Goal: Transaction & Acquisition: Download file/media

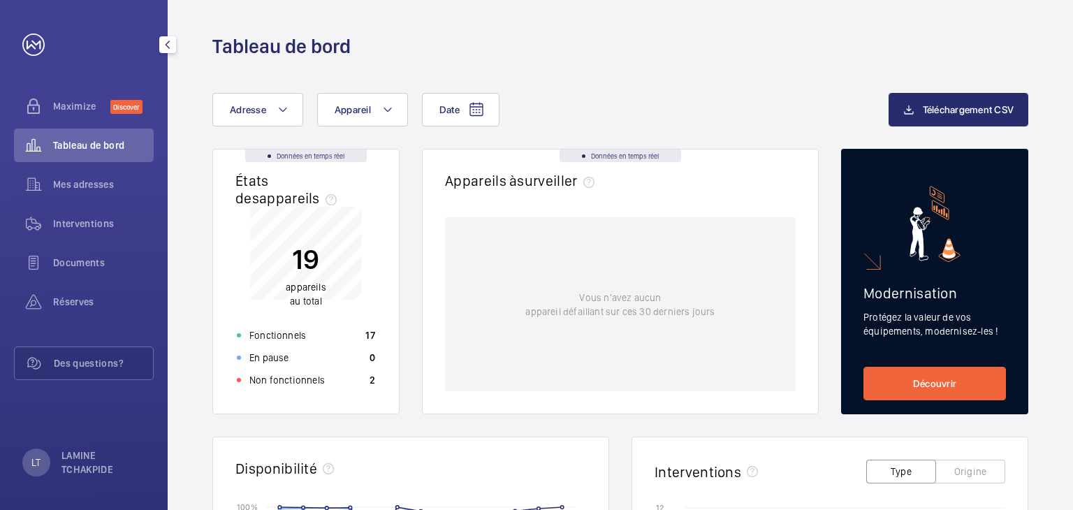
click at [76, 156] on div "Tableau de bord" at bounding box center [84, 146] width 140 height 34
click at [75, 187] on span "Mes adresses" at bounding box center [103, 184] width 101 height 14
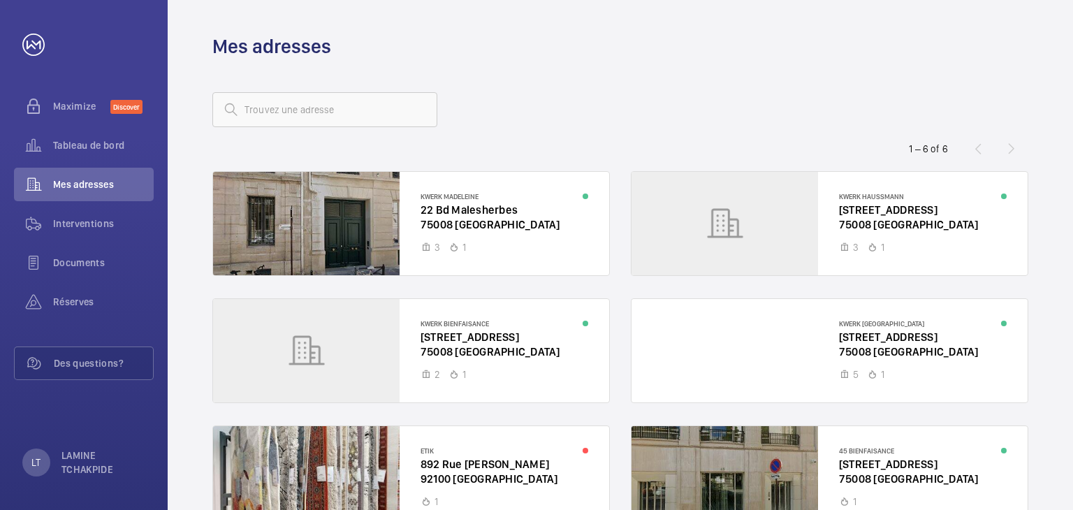
scroll to position [90, 0]
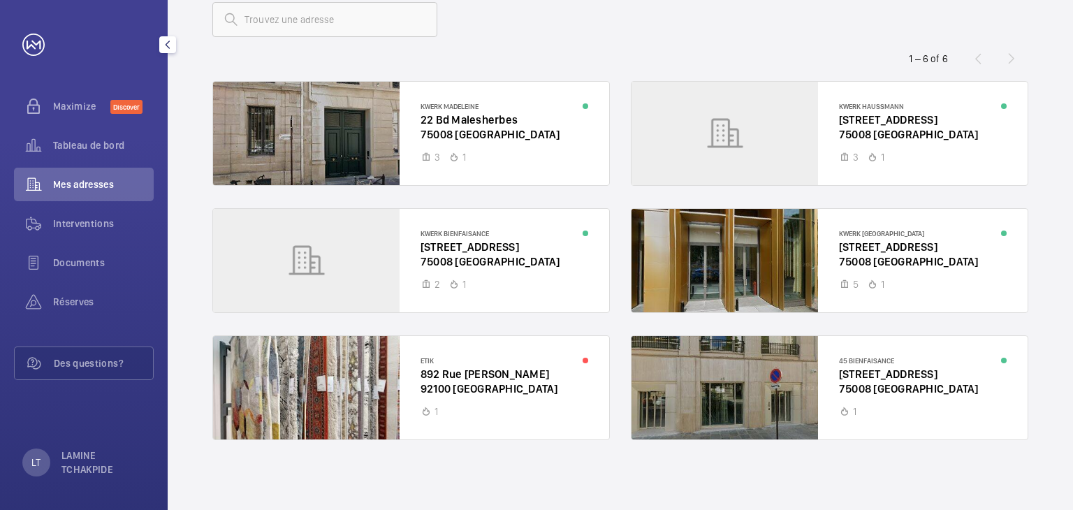
click at [30, 43] on link at bounding box center [33, 45] width 22 height 22
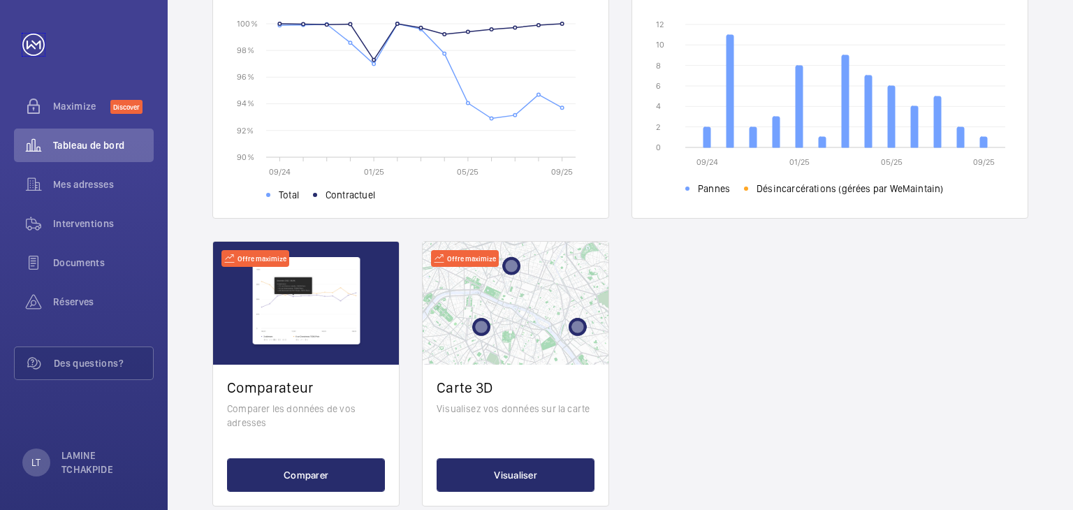
scroll to position [484, 0]
click at [74, 180] on span "Mes adresses" at bounding box center [103, 184] width 101 height 14
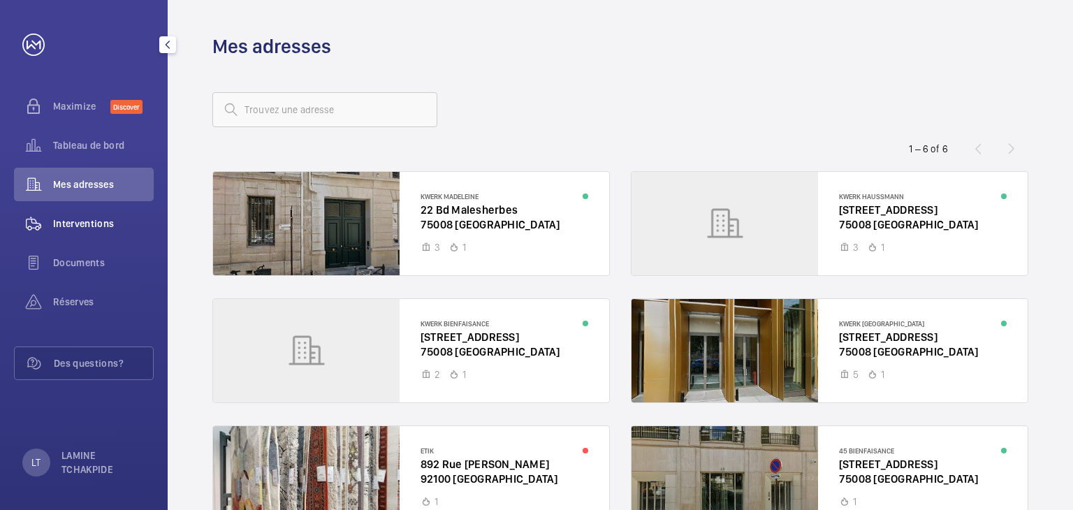
click at [79, 227] on span "Interventions" at bounding box center [103, 224] width 101 height 14
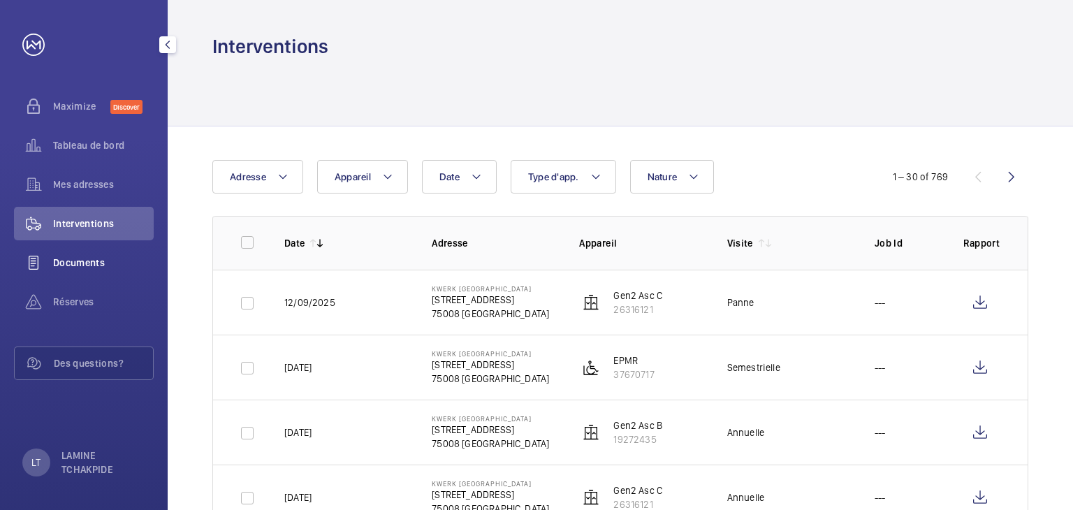
click at [81, 268] on span "Documents" at bounding box center [103, 263] width 101 height 14
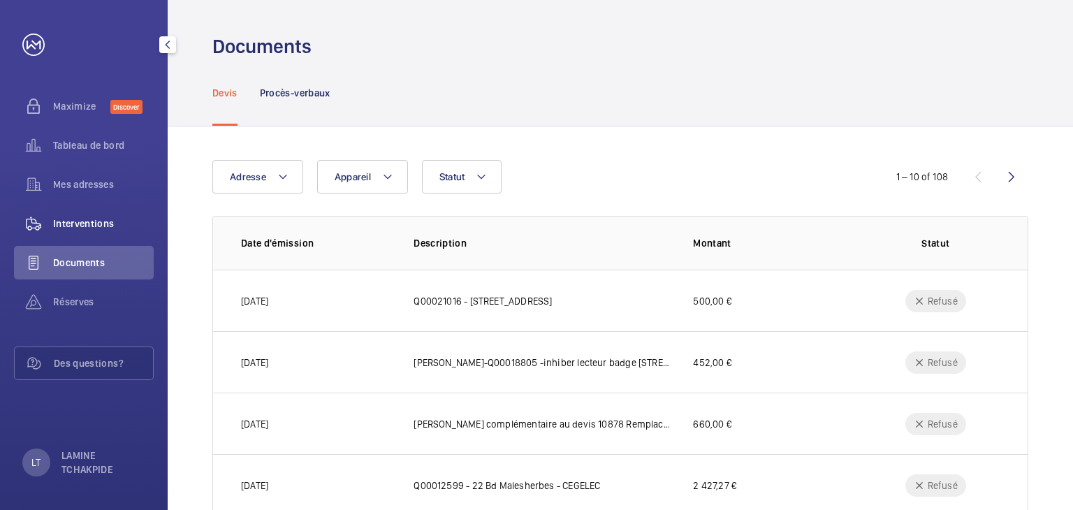
click at [96, 220] on span "Interventions" at bounding box center [103, 224] width 101 height 14
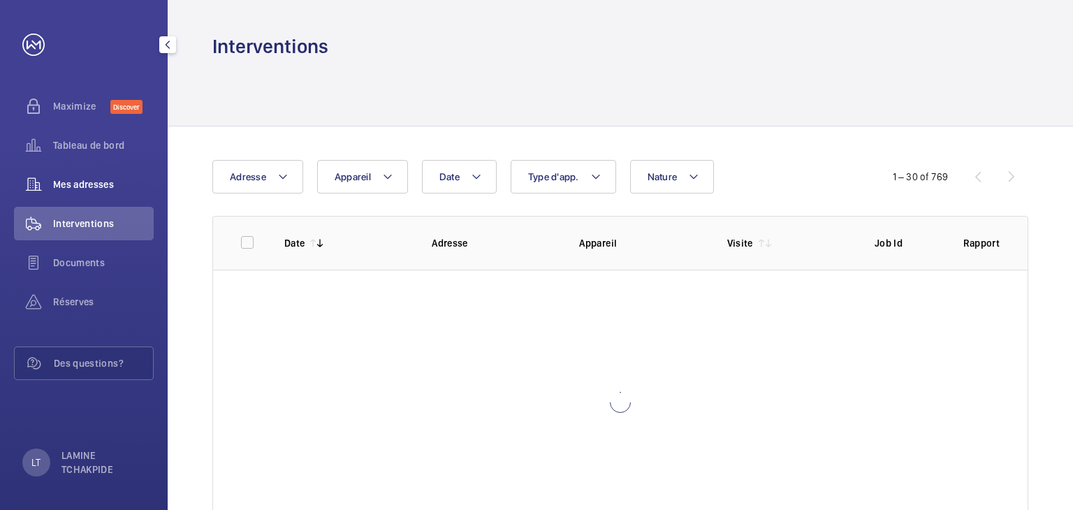
click at [87, 182] on span "Mes adresses" at bounding box center [103, 184] width 101 height 14
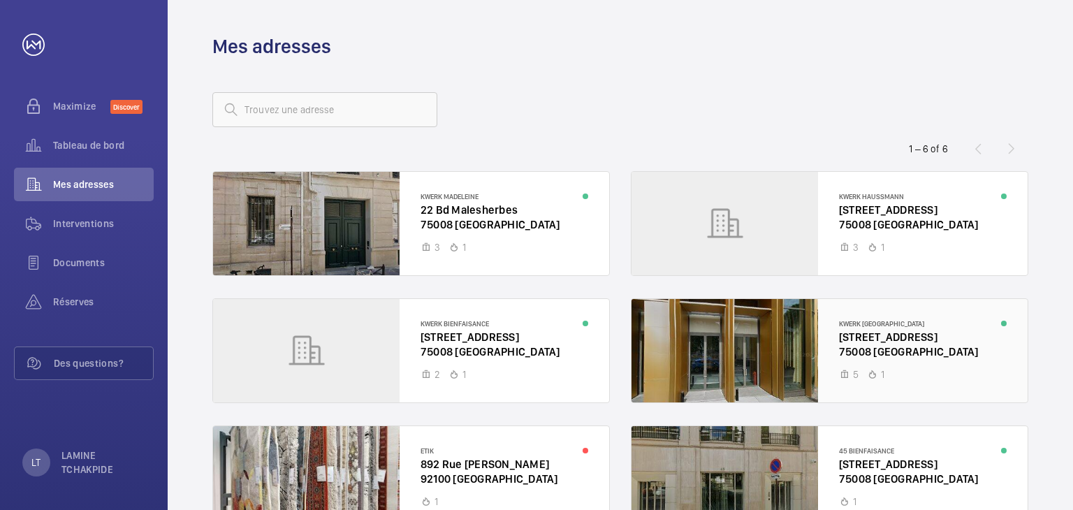
scroll to position [90, 0]
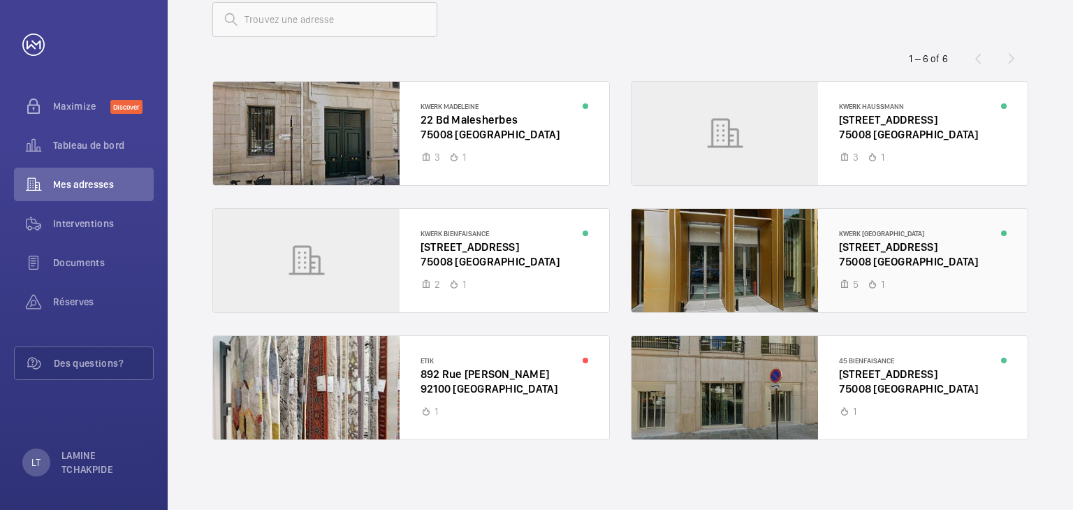
click at [908, 275] on div at bounding box center [830, 260] width 396 height 103
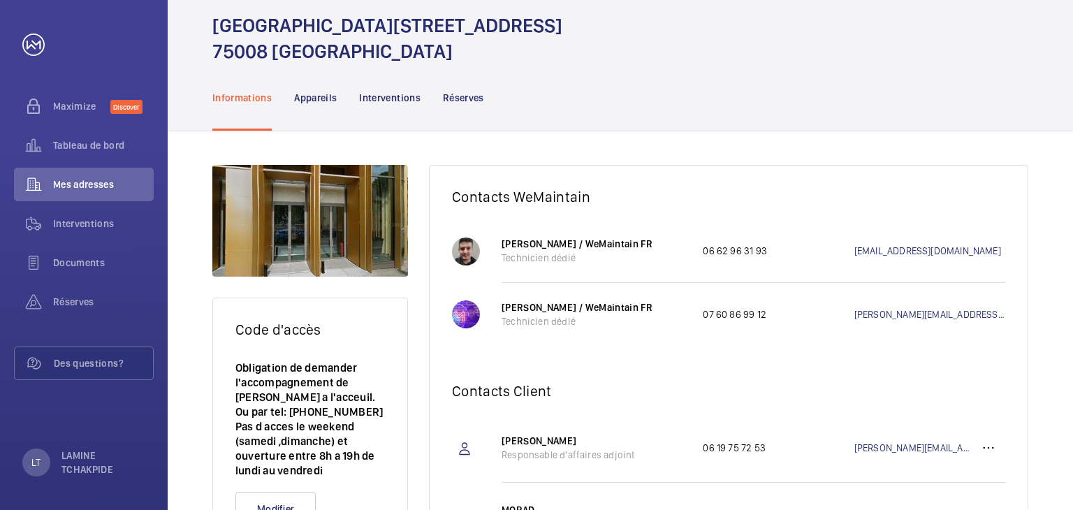
scroll to position [39, 0]
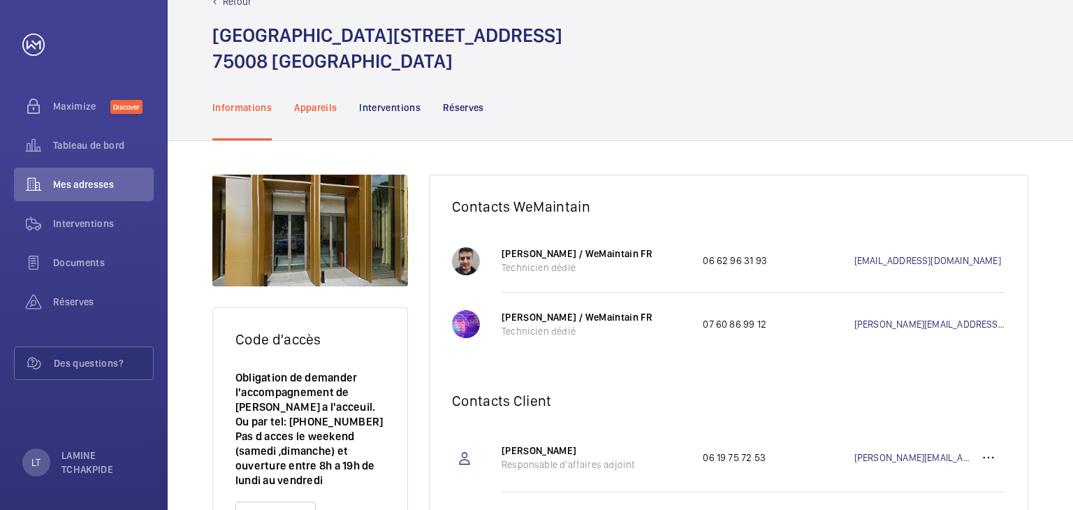
click at [328, 109] on p "Appareils" at bounding box center [315, 108] width 43 height 14
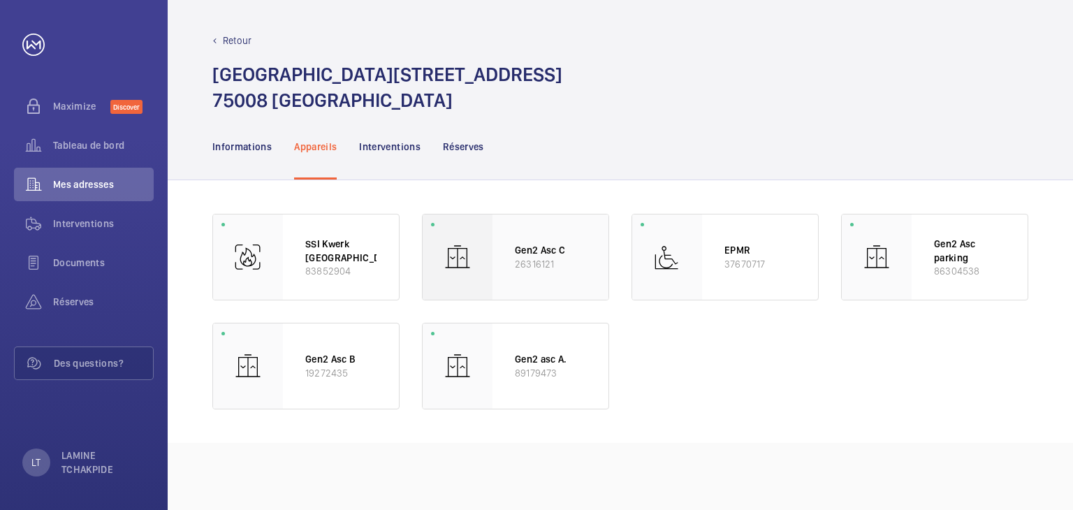
click at [551, 247] on p "Gen2 Asc C" at bounding box center [550, 250] width 71 height 14
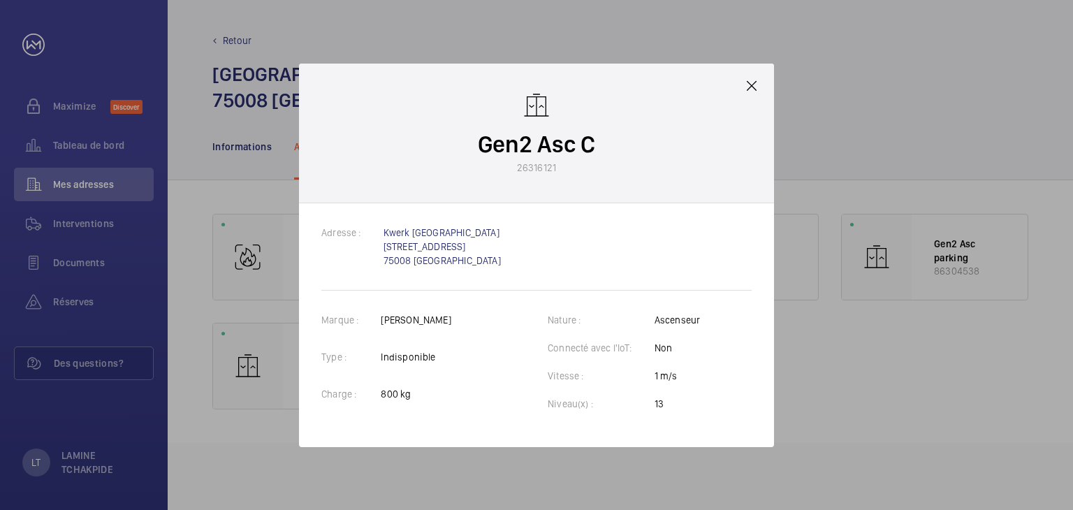
click at [551, 247] on div "Adresse : [GEOGRAPHIC_DATA][STREET_ADDRESS]" at bounding box center [536, 258] width 430 height 65
click at [757, 87] on mat-icon at bounding box center [751, 86] width 17 height 17
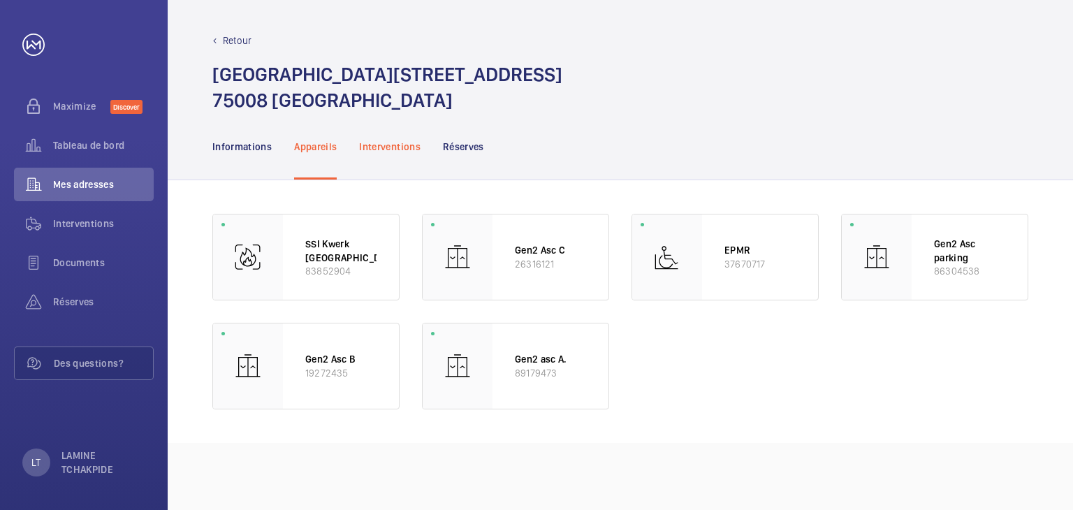
click at [391, 158] on div "Interventions" at bounding box center [389, 146] width 61 height 66
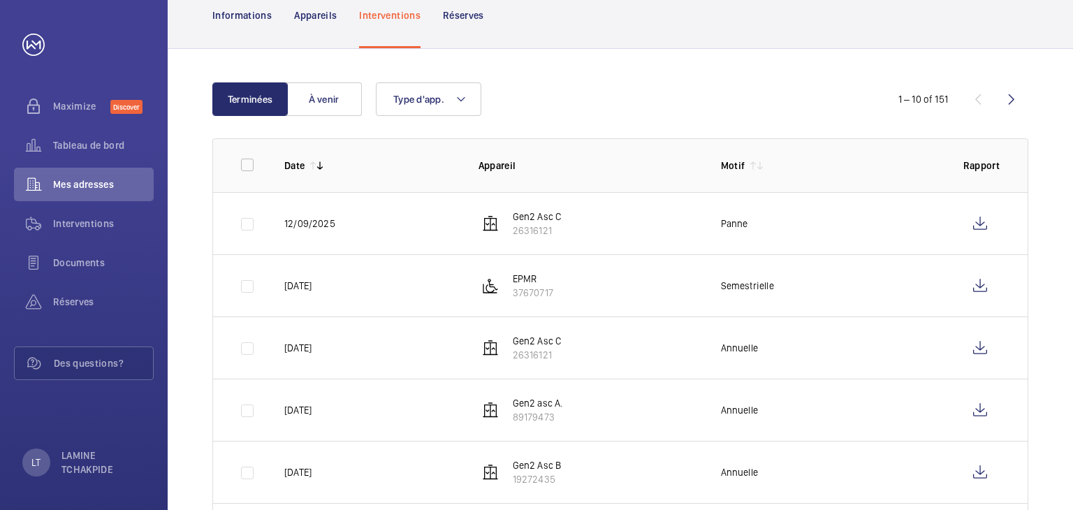
scroll to position [133, 0]
click at [527, 217] on p "Gen2 Asc C" at bounding box center [537, 215] width 49 height 14
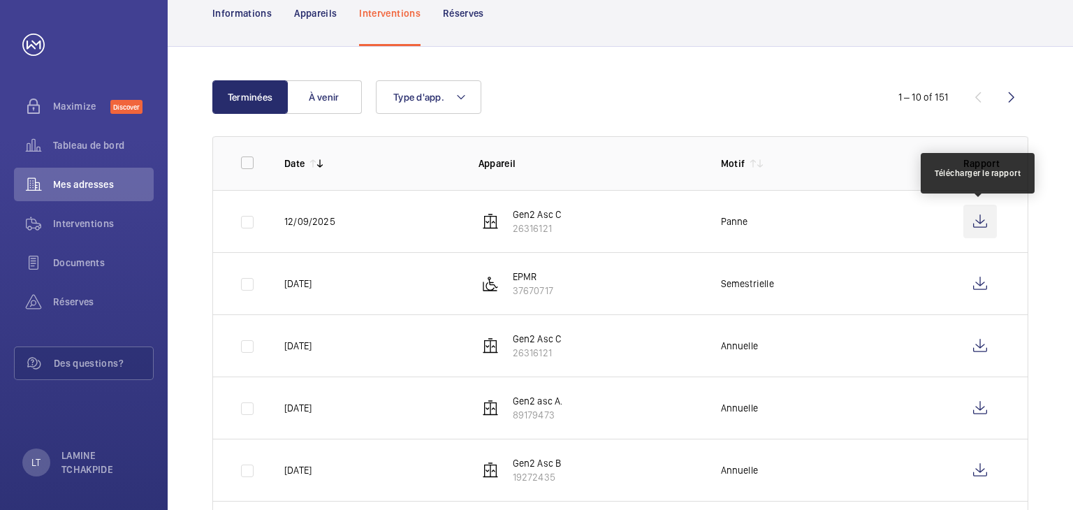
click at [983, 226] on wm-front-icon-button at bounding box center [981, 222] width 34 height 34
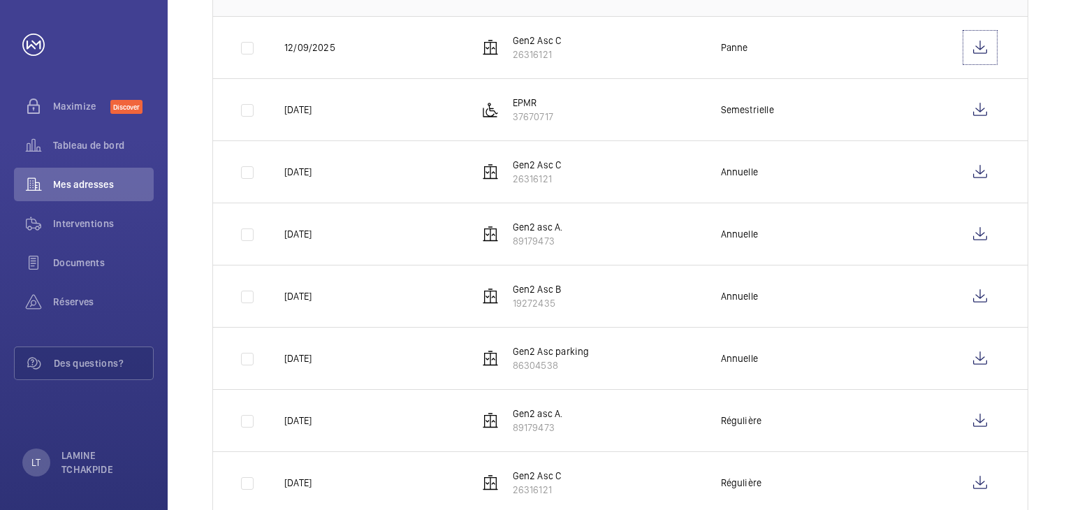
scroll to position [310, 0]
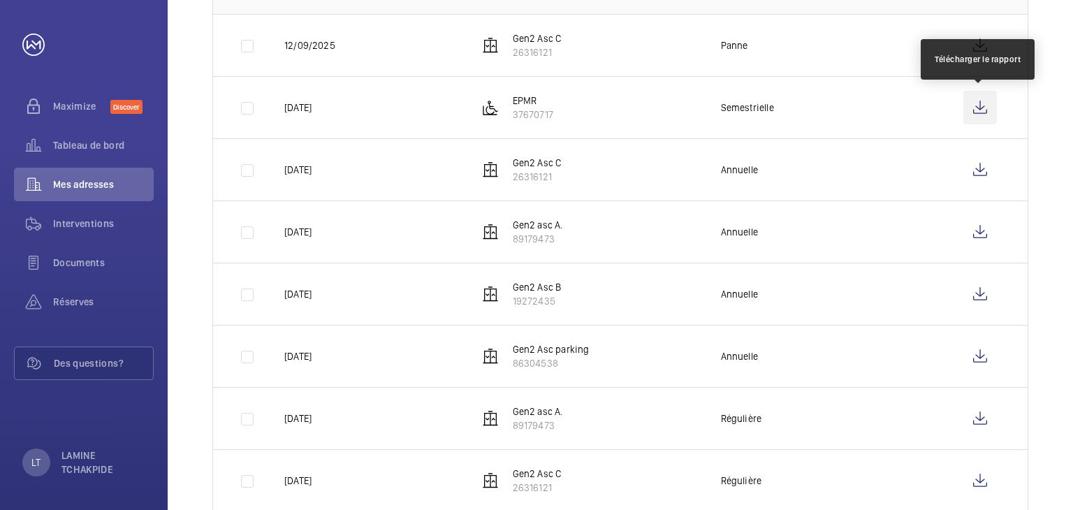
click at [978, 110] on wm-front-icon-button at bounding box center [981, 108] width 34 height 34
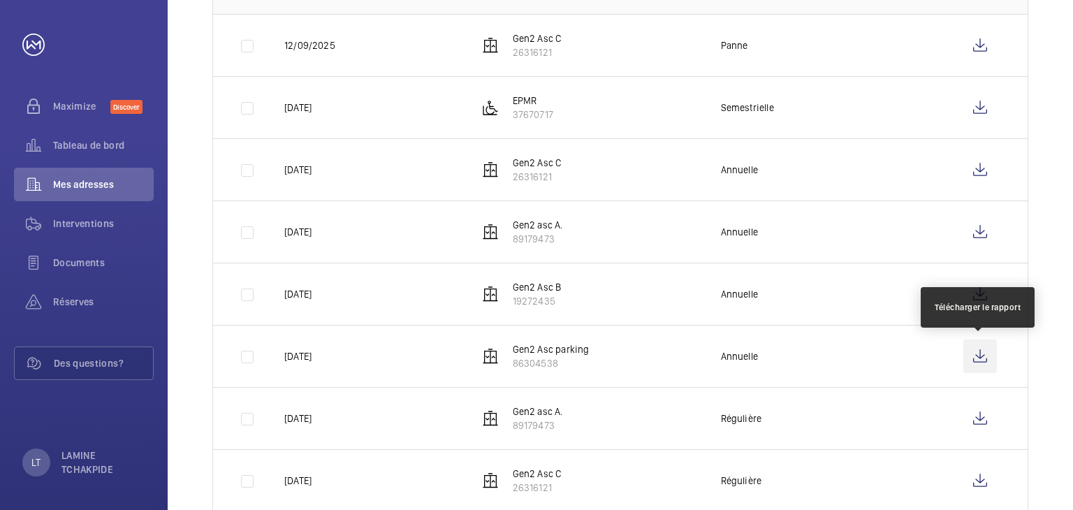
click at [977, 354] on wm-front-icon-button at bounding box center [981, 357] width 34 height 34
